Goal: Obtain resource: Download file/media

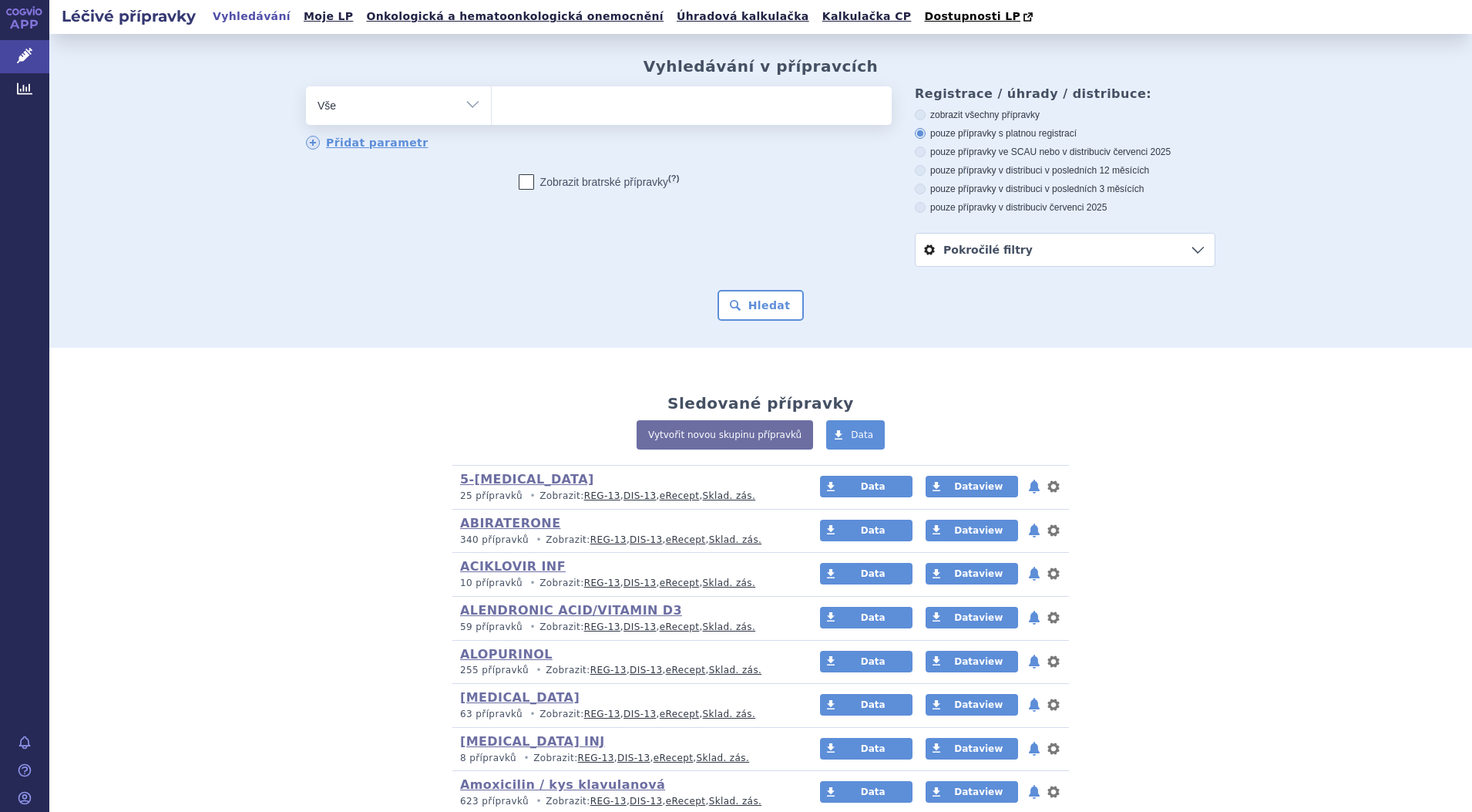
click at [463, 102] on select "Vše Přípravek/SUKL kód MAH VPOIS ATC/Aktivní látka Léková forma Síla" at bounding box center [398, 103] width 185 height 35
select select "filter-atc-group"
click at [306, 87] on select "Vše Přípravek/SUKL kód MAH VPOIS ATC/Aktivní látka Léková forma Síla" at bounding box center [398, 103] width 185 height 35
click at [618, 107] on ul at bounding box center [692, 102] width 400 height 32
click at [492, 107] on select at bounding box center [491, 104] width 1 height 38
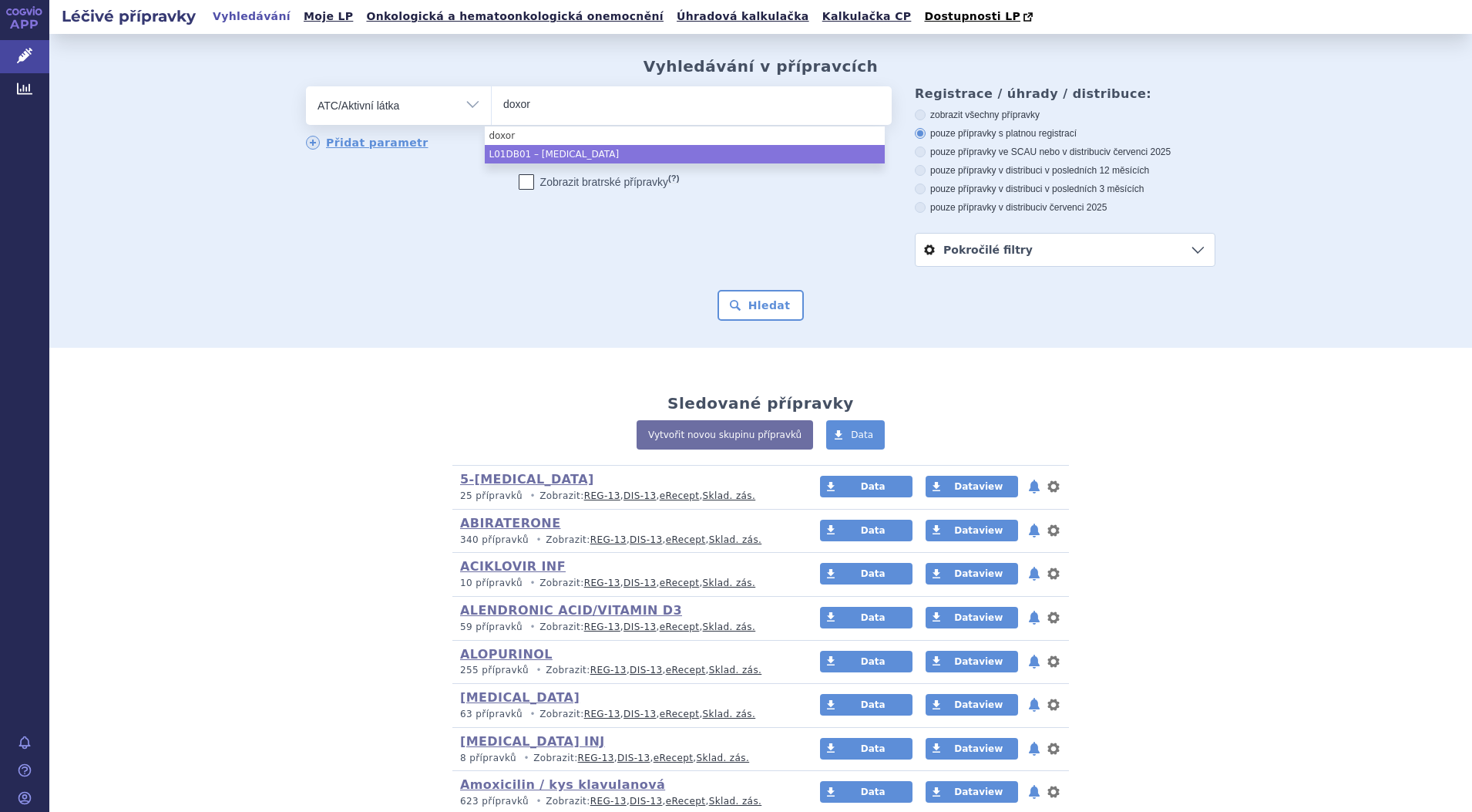
type input "doxor"
select select "L01DB01"
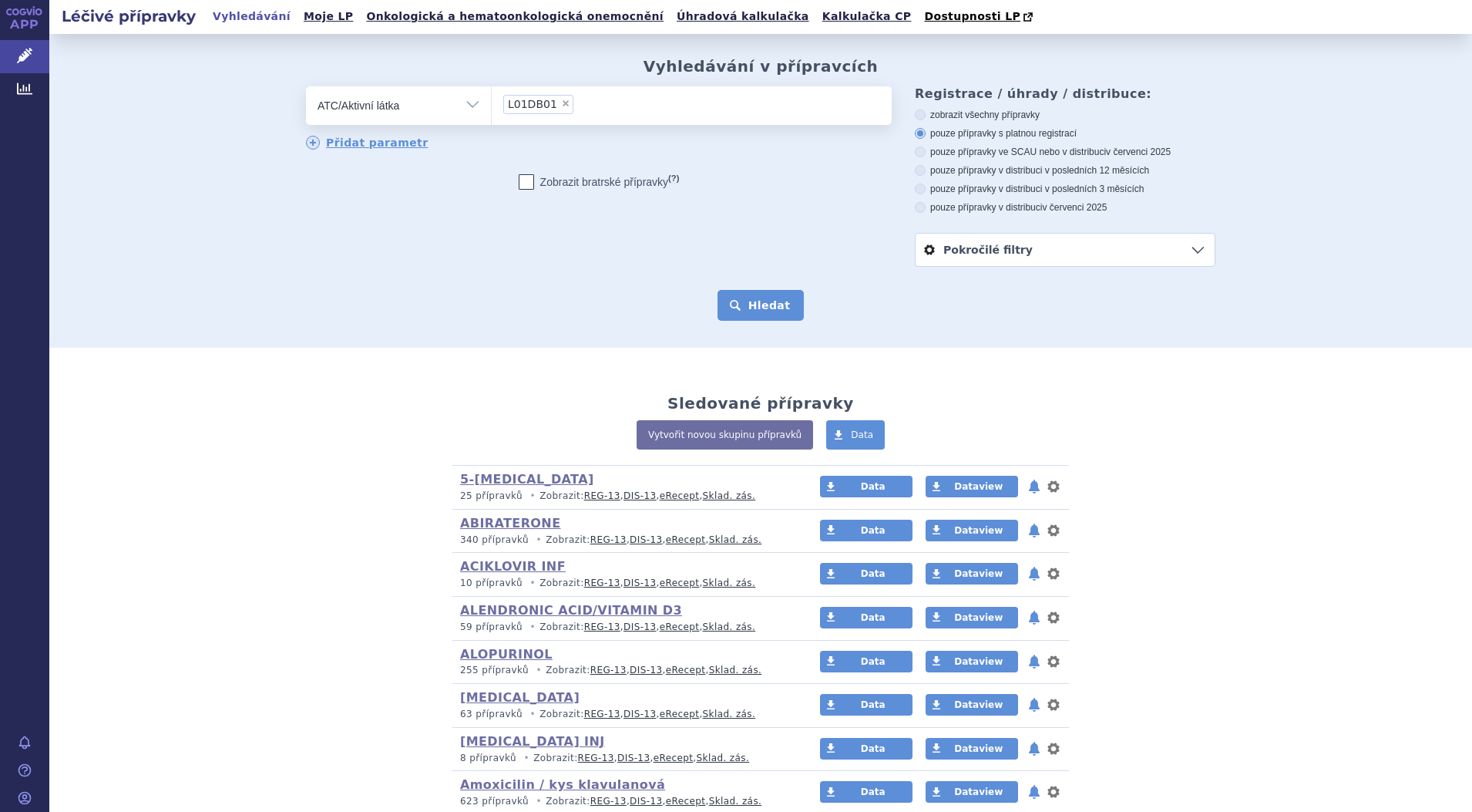
click at [752, 314] on button "Hledat" at bounding box center [760, 305] width 87 height 31
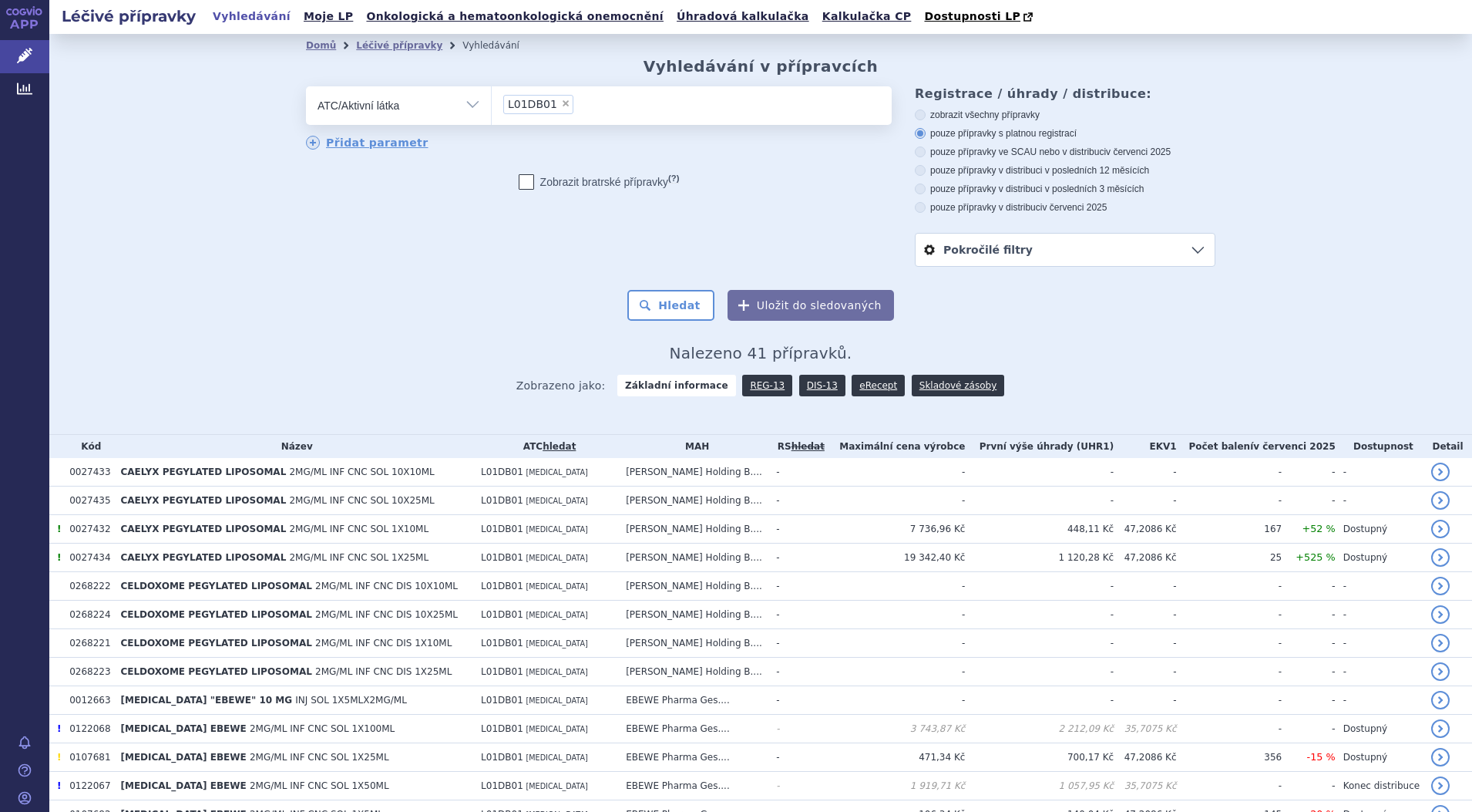
click at [561, 106] on span "×" at bounding box center [566, 103] width 9 height 9
click at [492, 106] on select "L01DB01" at bounding box center [491, 104] width 1 height 38
select select
type input "pegylated"
select select "pegylated"
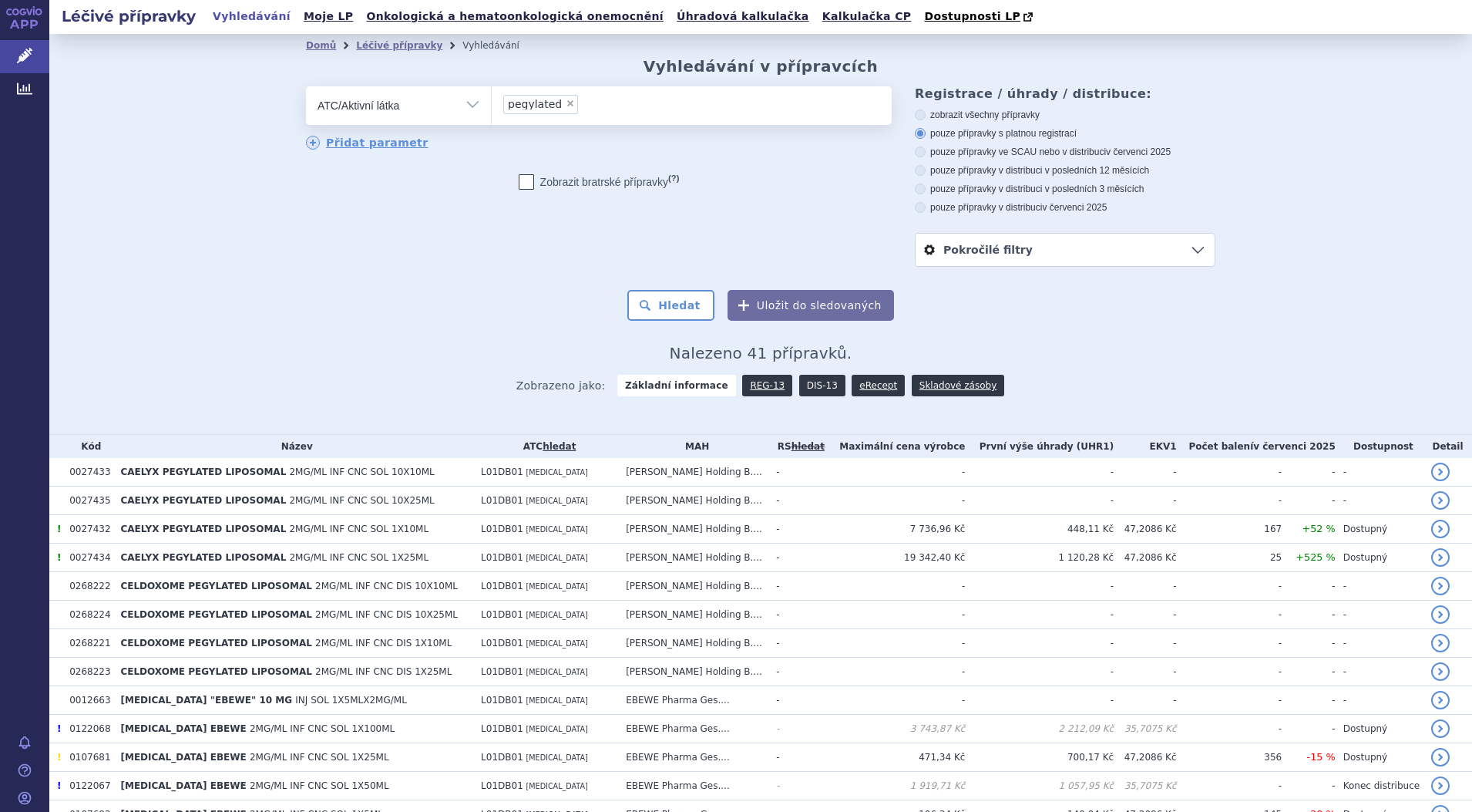
click at [805, 385] on link "DIS-13" at bounding box center [821, 385] width 46 height 22
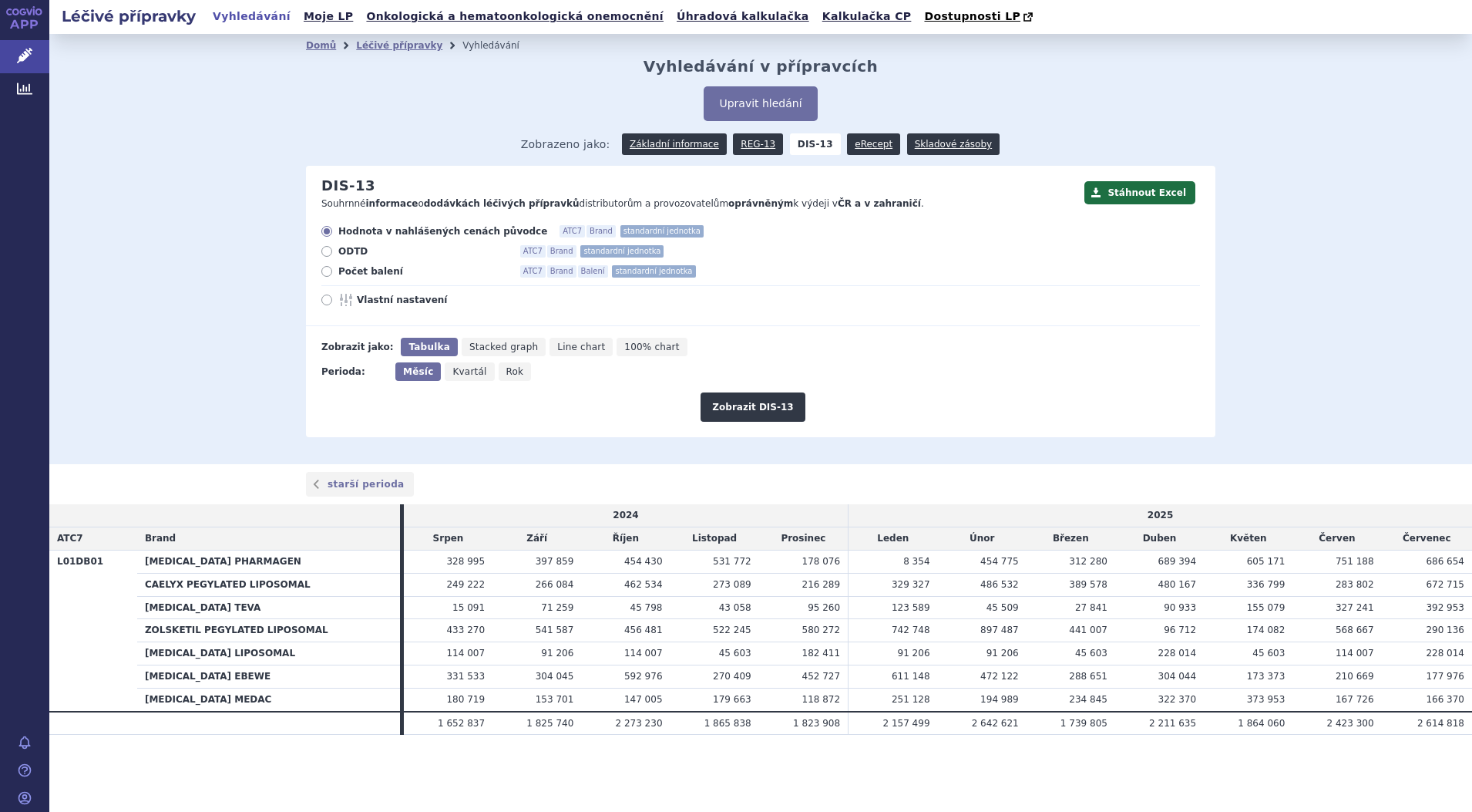
click at [327, 274] on icon at bounding box center [326, 270] width 10 height 10
click at [327, 274] on input "Počet balení ATC7 Brand Balení standardní jednotka" at bounding box center [328, 273] width 10 height 10
radio input "true"
click at [759, 406] on button "Zobrazit DIS-13" at bounding box center [752, 406] width 104 height 29
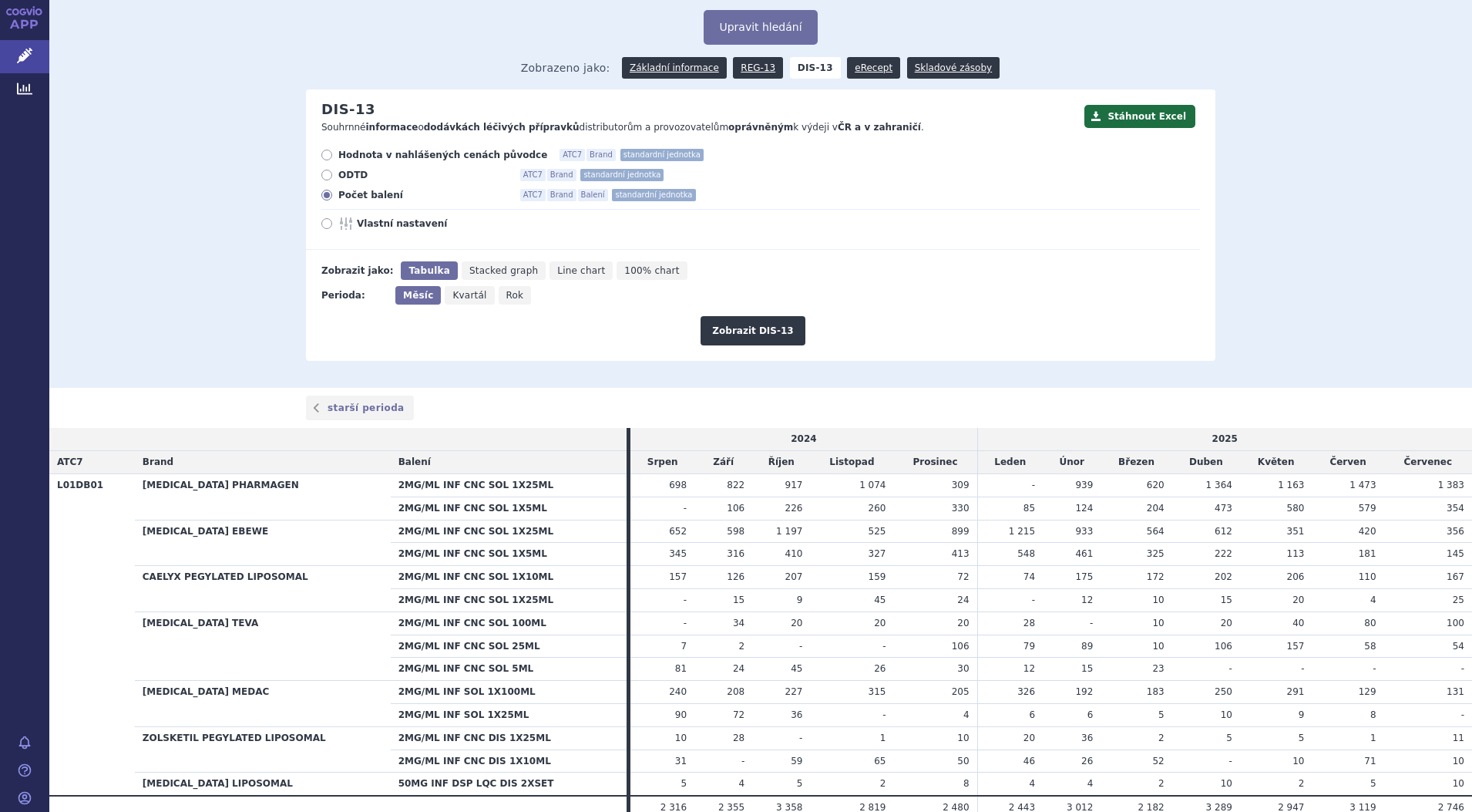
scroll to position [146, 0]
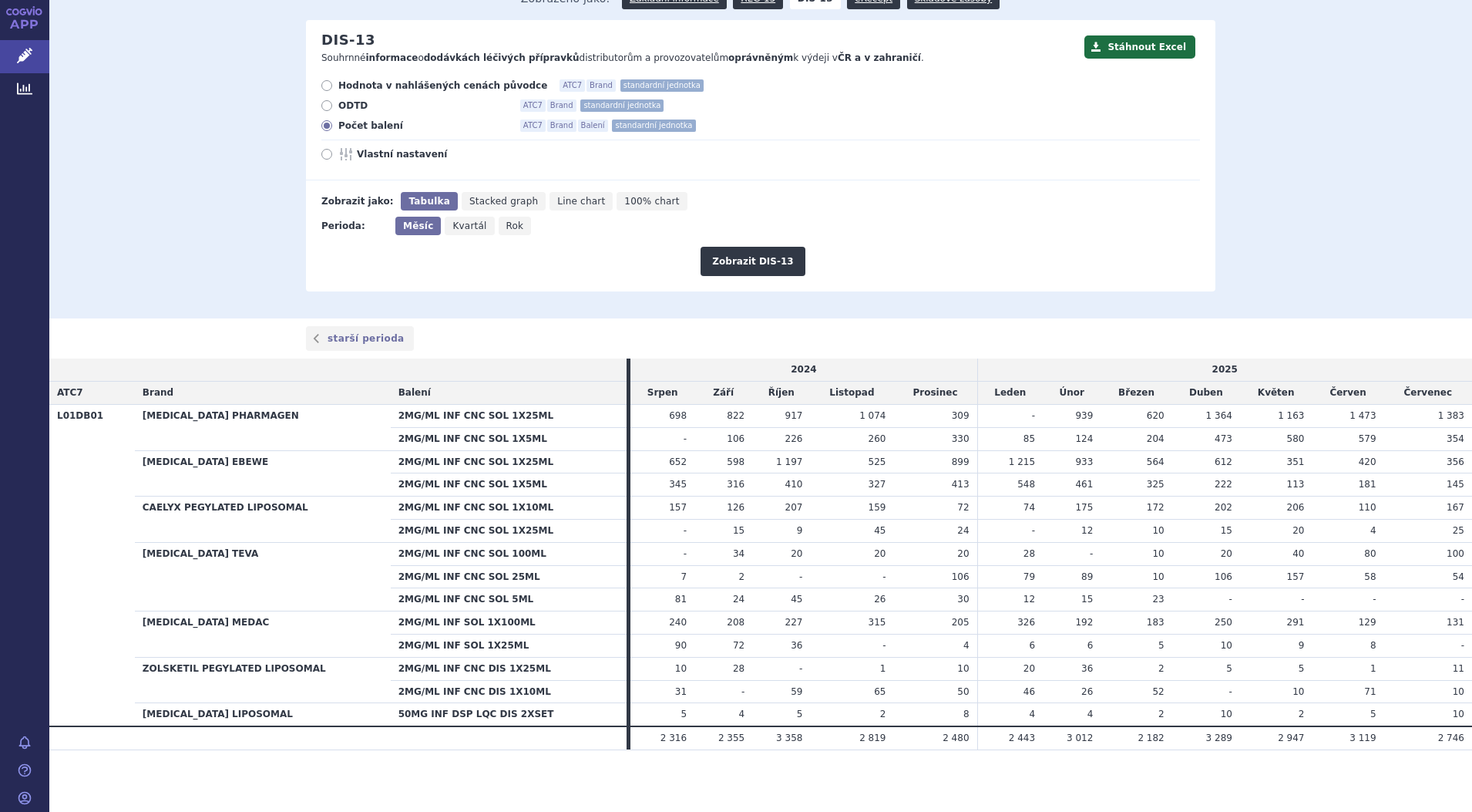
click at [558, 200] on span "Line chart" at bounding box center [581, 201] width 48 height 10
click at [549, 200] on input "Line chart" at bounding box center [554, 196] width 10 height 10
radio input "true"
click at [747, 254] on button "Zobrazit DIS-13" at bounding box center [752, 261] width 104 height 29
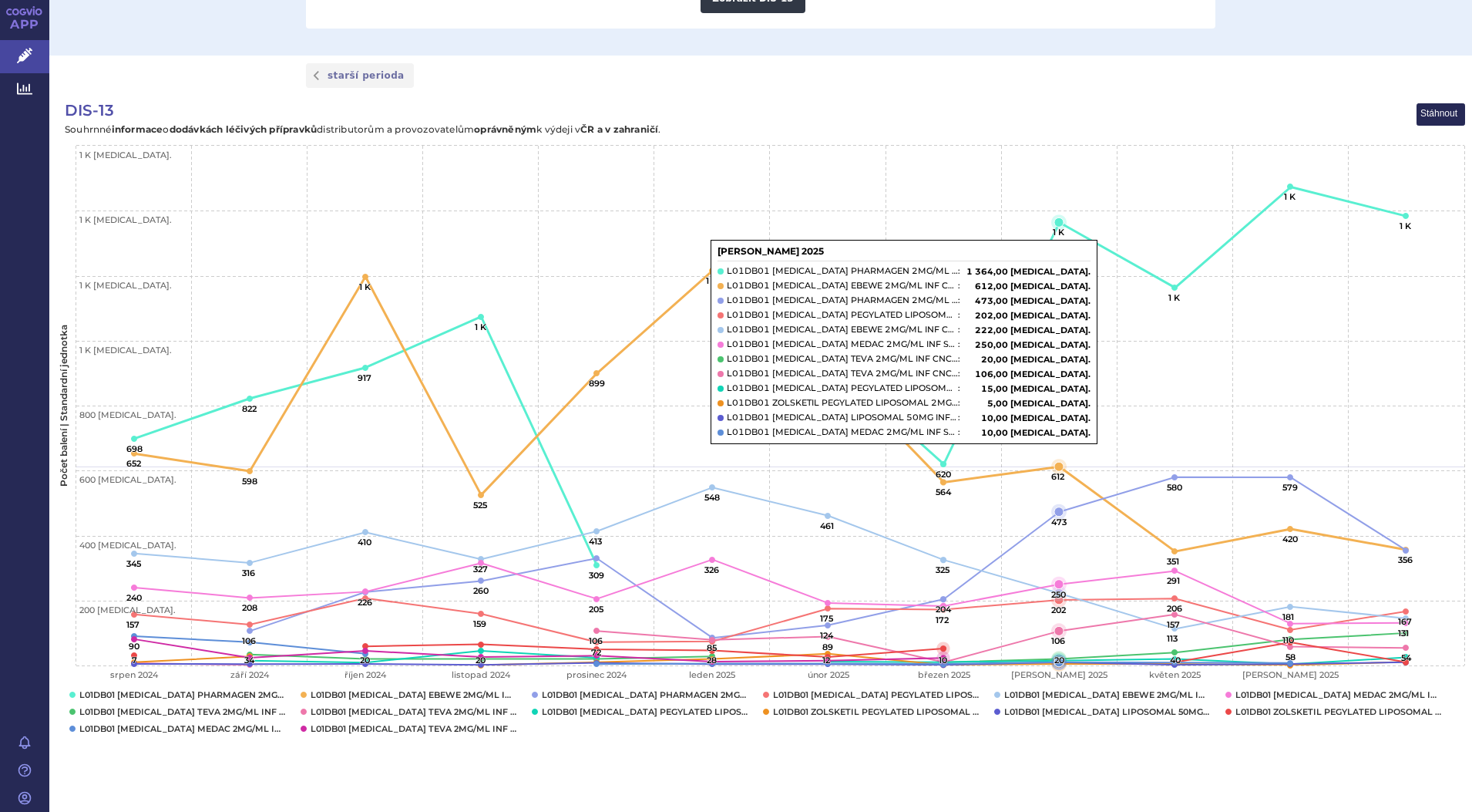
scroll to position [419, 0]
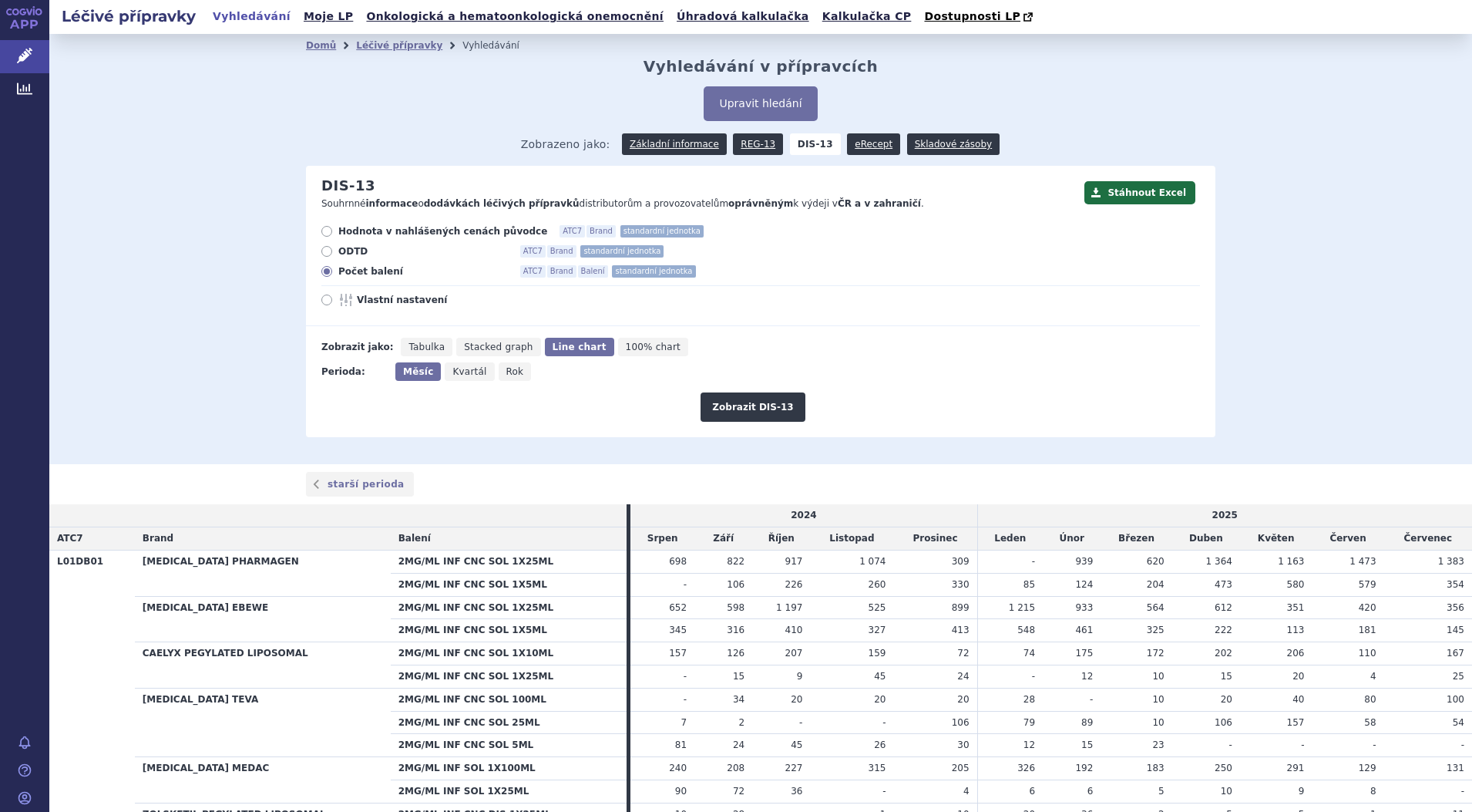
drag, startPoint x: 143, startPoint y: 654, endPoint x: 1451, endPoint y: 673, distance: 1308.1
click at [1451, 673] on tbody "L01DB01 [MEDICAL_DATA] PHARMAGEN 2MG/ML INF CNC SOL 1X25ML 698 822 917 1 074 30…" at bounding box center [761, 710] width 1423 height 322
drag, startPoint x: 522, startPoint y: 657, endPoint x: 1383, endPoint y: 309, distance: 928.7
click at [1383, 309] on div "Domů Léčivé přípravky Vyhledávání Vyhledávání v přípravcích Upravit hledání ods…" at bounding box center [761, 249] width 1423 height 430
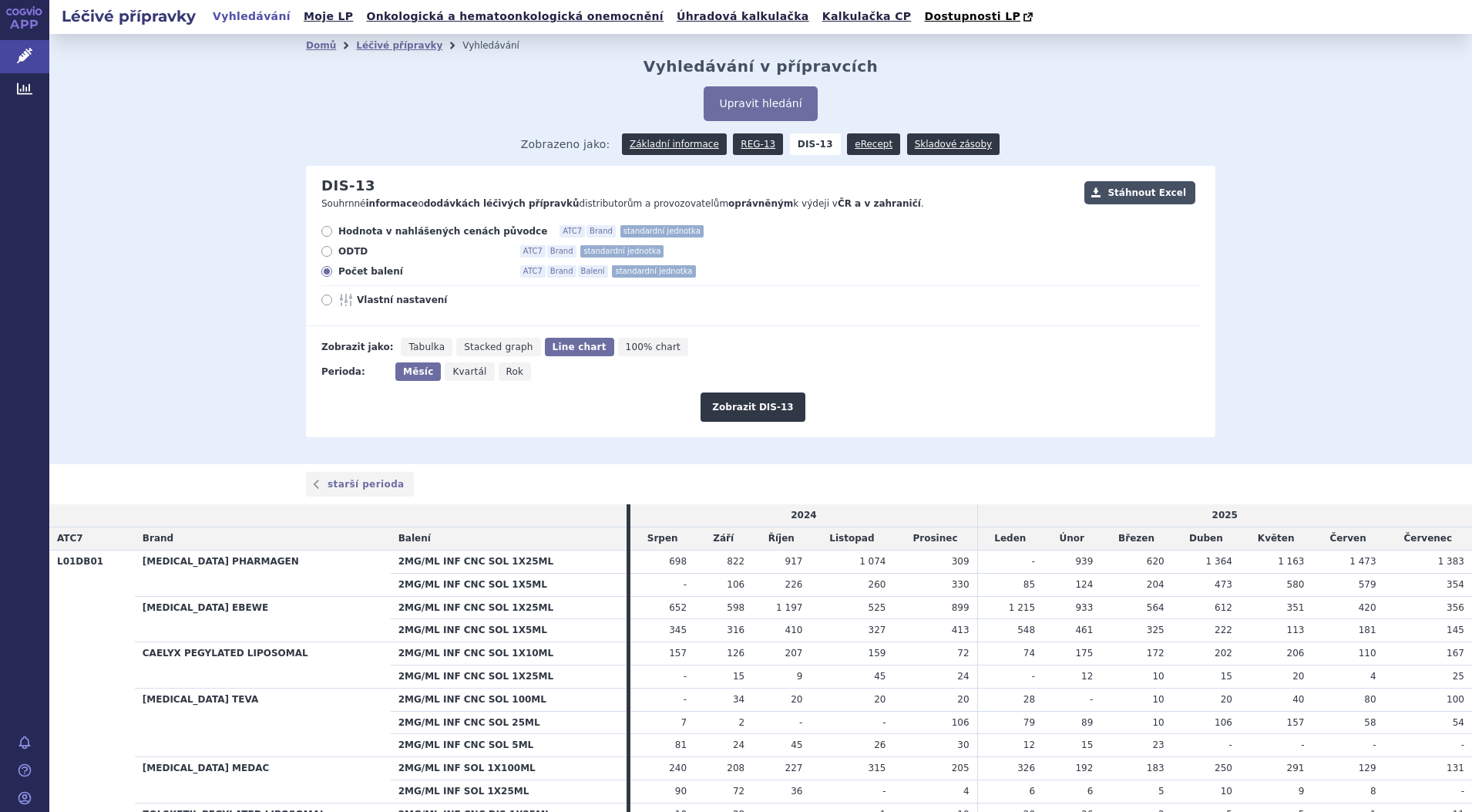
click at [1152, 192] on button "Stáhnout Excel" at bounding box center [1140, 192] width 111 height 23
